Goal: Task Accomplishment & Management: Manage account settings

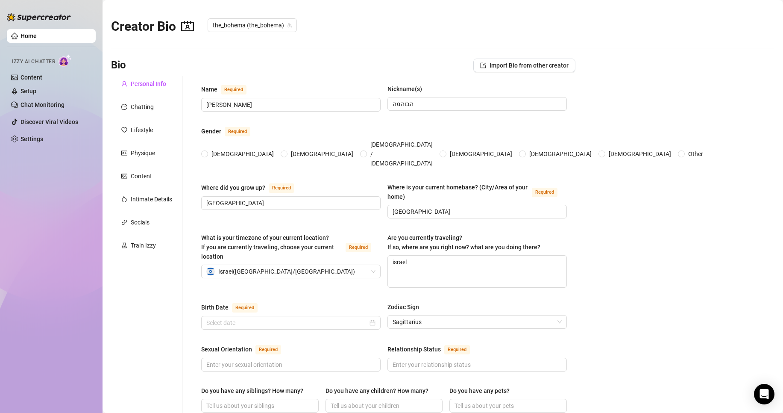
radio input "true"
type input "[DATE]"
click at [24, 36] on link "Home" at bounding box center [29, 35] width 16 height 7
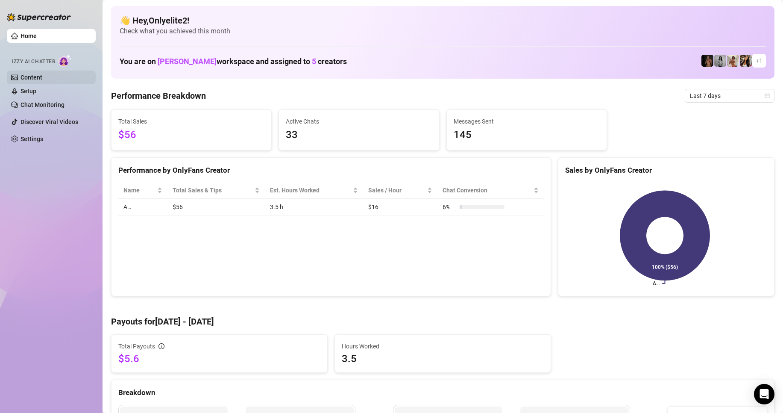
click at [31, 78] on link "Content" at bounding box center [32, 77] width 22 height 7
